Goal: Information Seeking & Learning: Learn about a topic

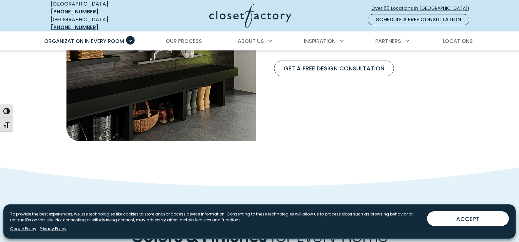
scroll to position [524, 0]
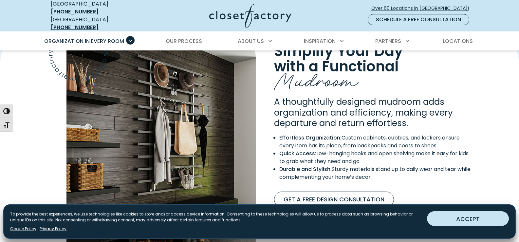
click at [479, 221] on button "ACCEPT" at bounding box center [468, 218] width 82 height 15
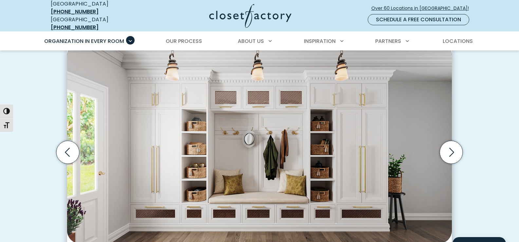
scroll to position [327, 0]
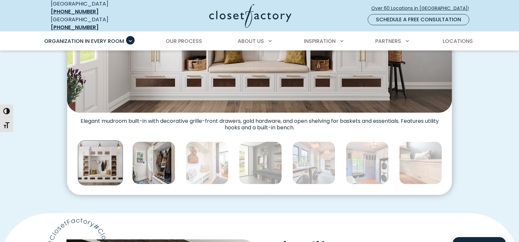
click at [149, 163] on img "Thumbnail Gallery" at bounding box center [153, 162] width 43 height 43
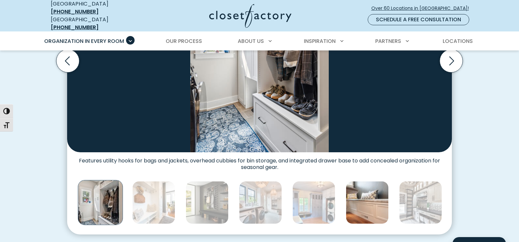
scroll to position [295, 0]
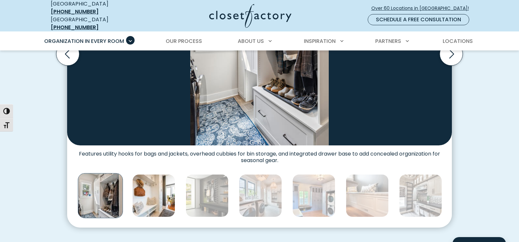
click at [173, 194] on img "Thumbnail Gallery" at bounding box center [153, 195] width 43 height 43
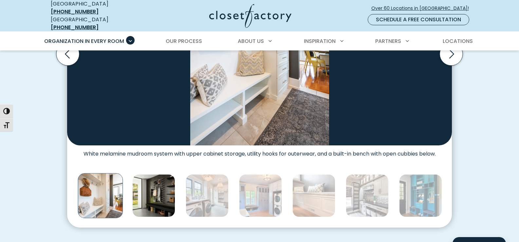
click at [156, 201] on img "Thumbnail Gallery" at bounding box center [153, 195] width 43 height 43
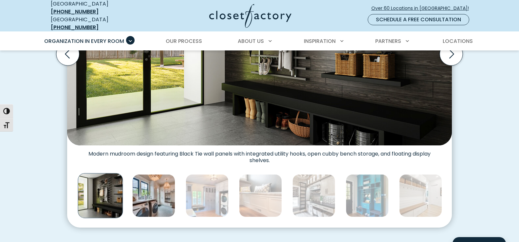
click at [174, 194] on img "Thumbnail Gallery" at bounding box center [153, 195] width 43 height 43
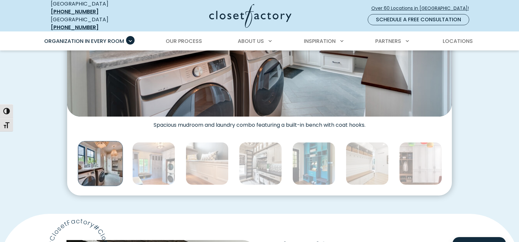
scroll to position [327, 0]
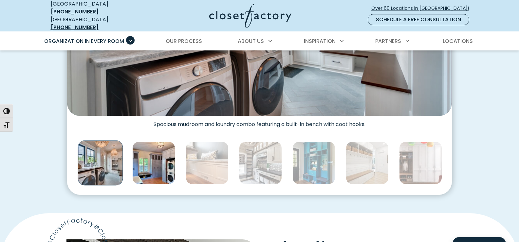
click at [151, 168] on img "Thumbnail Gallery" at bounding box center [153, 162] width 43 height 43
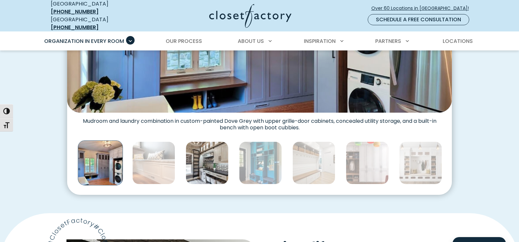
click at [208, 170] on img "Thumbnail Gallery" at bounding box center [207, 162] width 43 height 43
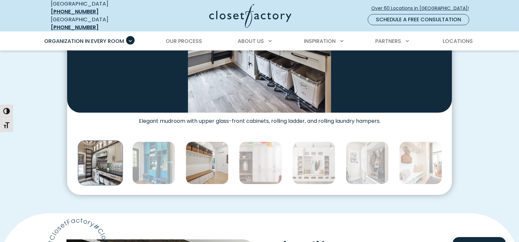
click at [203, 152] on img "Thumbnail Gallery" at bounding box center [207, 162] width 43 height 43
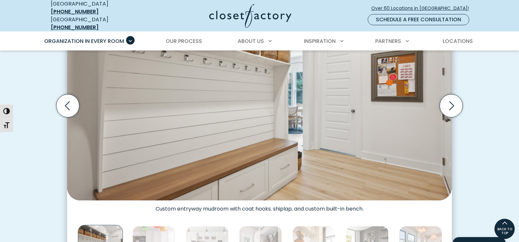
scroll to position [295, 0]
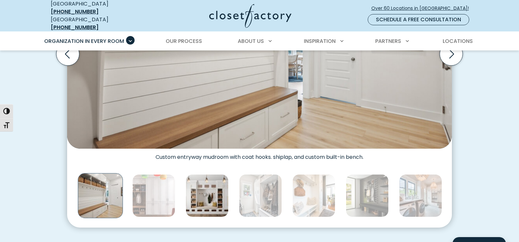
click at [210, 185] on img "Thumbnail Gallery" at bounding box center [207, 195] width 43 height 43
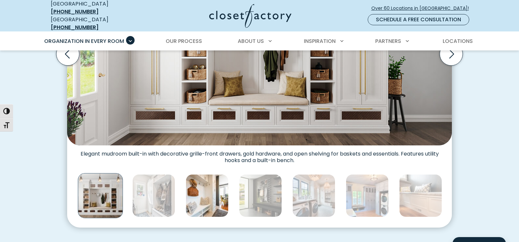
click at [208, 188] on img "Thumbnail Gallery" at bounding box center [207, 195] width 43 height 43
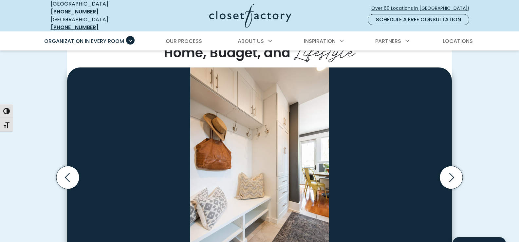
scroll to position [262, 0]
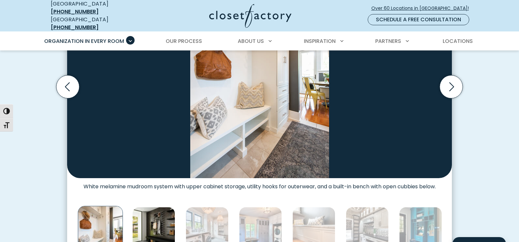
click at [167, 225] on img "Thumbnail Gallery" at bounding box center [153, 228] width 43 height 43
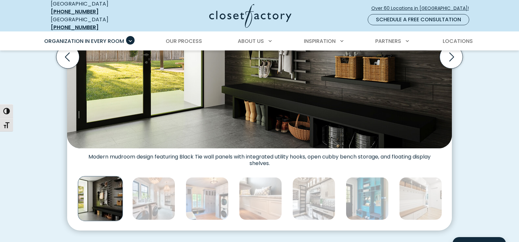
scroll to position [327, 0]
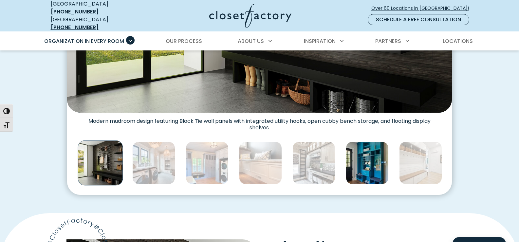
click at [370, 168] on img "Thumbnail Gallery" at bounding box center [367, 162] width 43 height 43
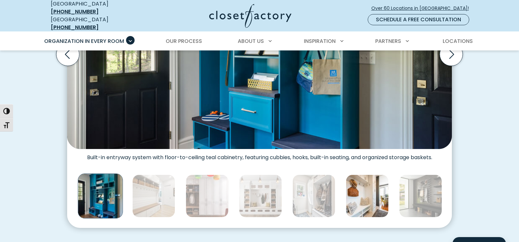
scroll to position [295, 0]
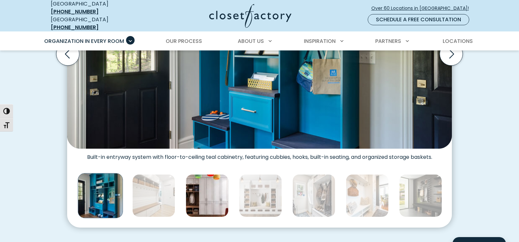
click at [200, 195] on img "Thumbnail Gallery" at bounding box center [207, 195] width 43 height 43
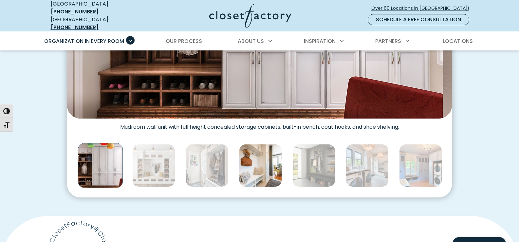
scroll to position [327, 0]
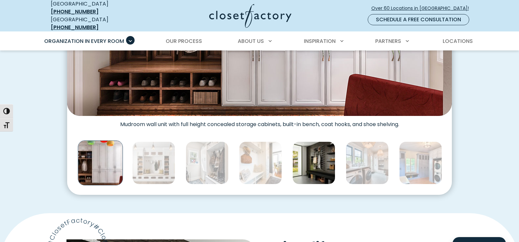
click at [329, 168] on img "Thumbnail Gallery" at bounding box center [313, 162] width 43 height 43
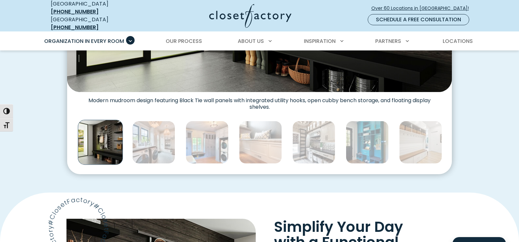
scroll to position [360, 0]
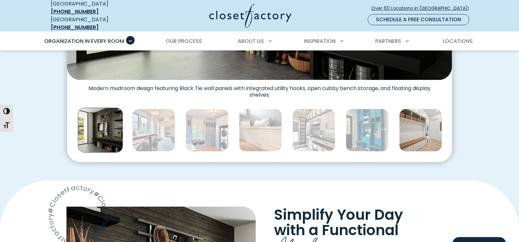
click at [434, 134] on img "Thumbnail Gallery" at bounding box center [420, 130] width 43 height 43
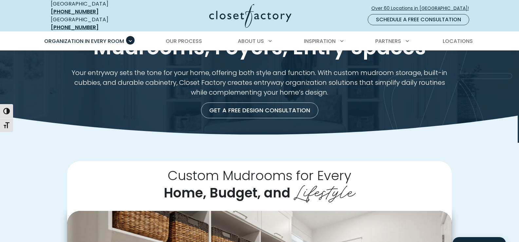
scroll to position [0, 0]
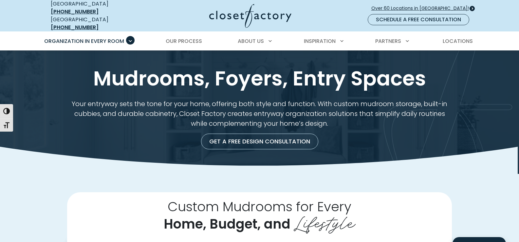
click at [429, 5] on span "Over 60 Locations in [GEOGRAPHIC_DATA]!" at bounding box center [422, 8] width 103 height 7
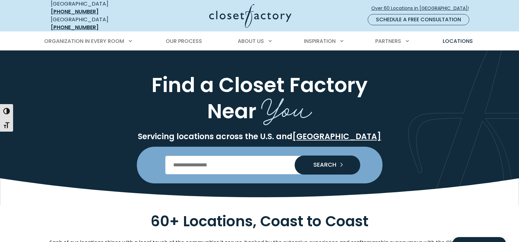
type input "*****"
drag, startPoint x: 332, startPoint y: 156, endPoint x: 450, endPoint y: 143, distance: 118.5
click at [333, 162] on span "SEARCH" at bounding box center [322, 165] width 28 height 6
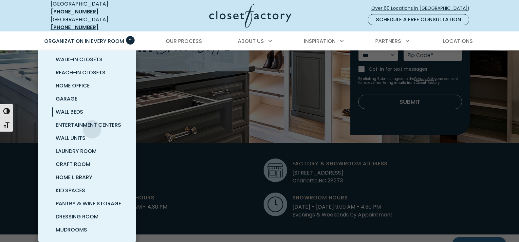
scroll to position [131, 0]
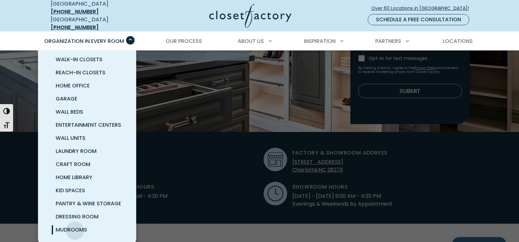
click at [75, 227] on span "Mudrooms" at bounding box center [71, 230] width 31 height 8
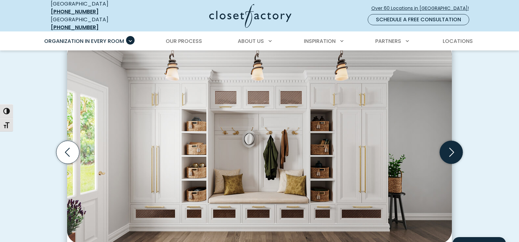
click at [447, 154] on icon "Next slide" at bounding box center [451, 152] width 23 height 23
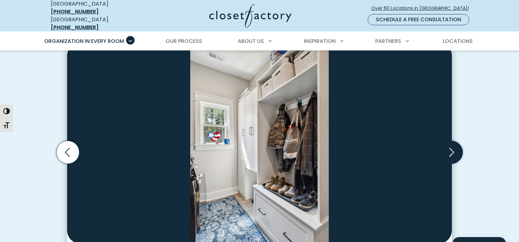
scroll to position [196, 0]
click at [447, 154] on icon "Next slide" at bounding box center [451, 152] width 23 height 23
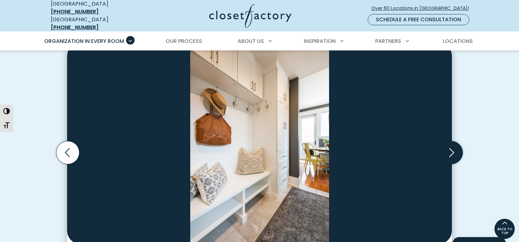
click at [447, 154] on icon "Next slide" at bounding box center [451, 152] width 23 height 23
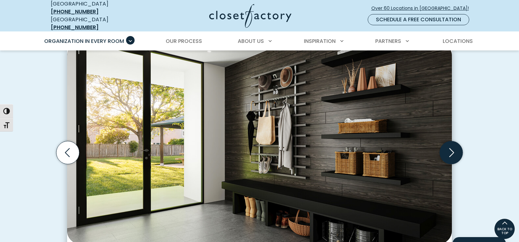
click at [447, 154] on icon "Next slide" at bounding box center [451, 152] width 23 height 23
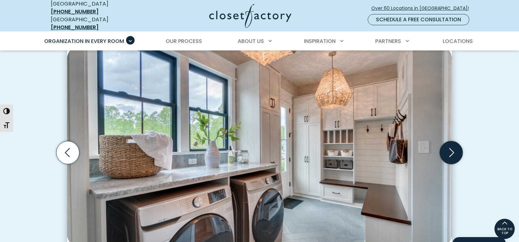
click at [447, 154] on icon "Next slide" at bounding box center [451, 152] width 23 height 23
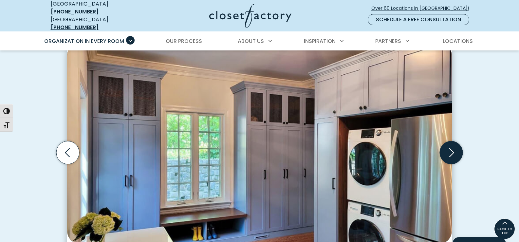
click at [458, 142] on icon "Next slide" at bounding box center [451, 152] width 23 height 23
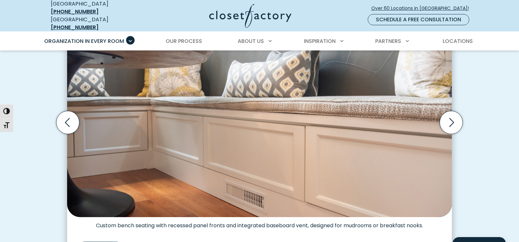
scroll to position [229, 0]
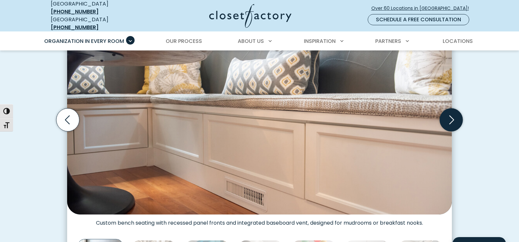
click at [454, 118] on icon "Next slide" at bounding box center [451, 119] width 23 height 23
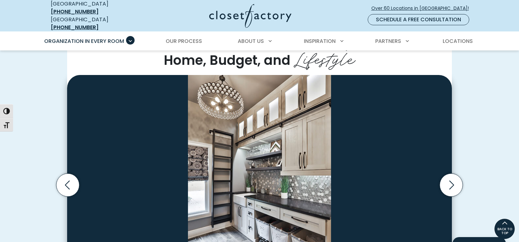
scroll to position [163, 0]
